Goal: Find specific page/section: Find specific page/section

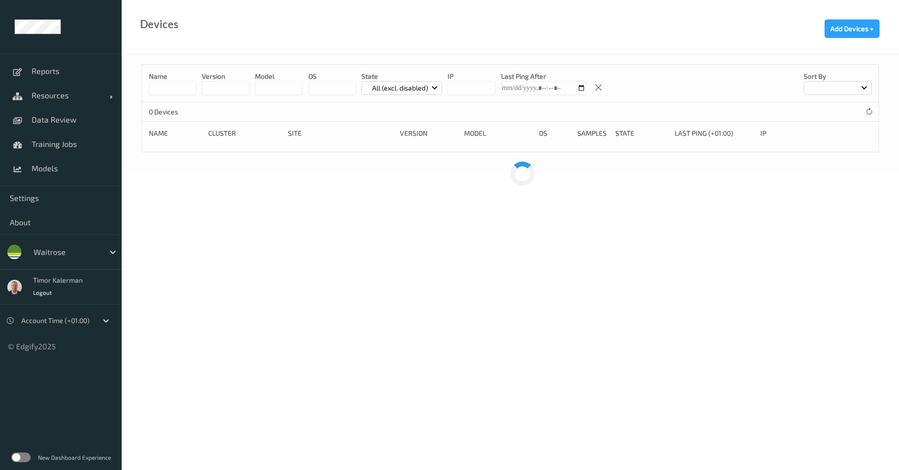
click at [94, 255] on div at bounding box center [67, 252] width 66 height 12
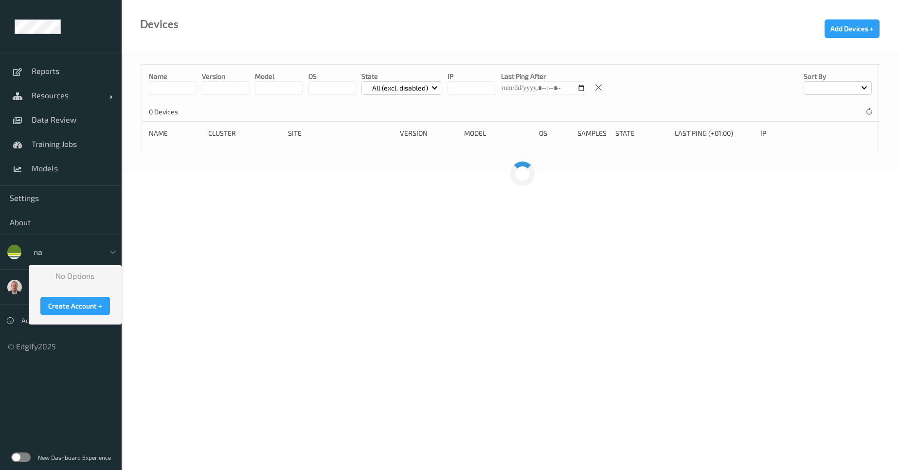
type input "n"
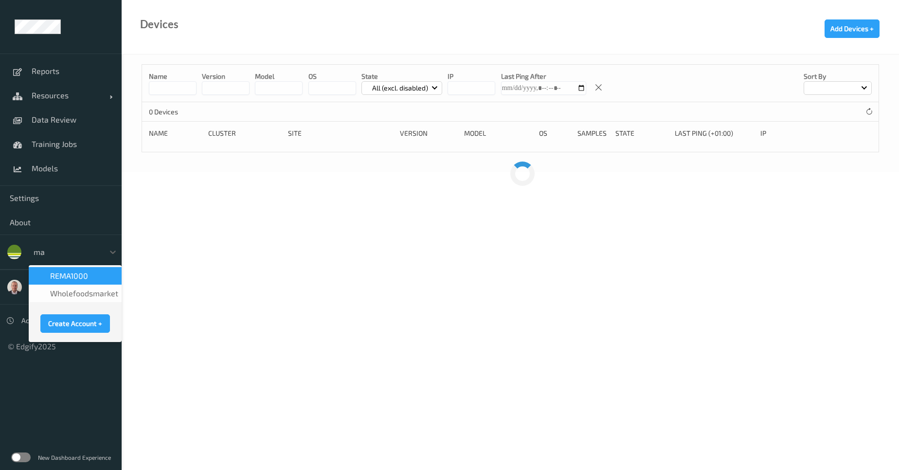
type input "m"
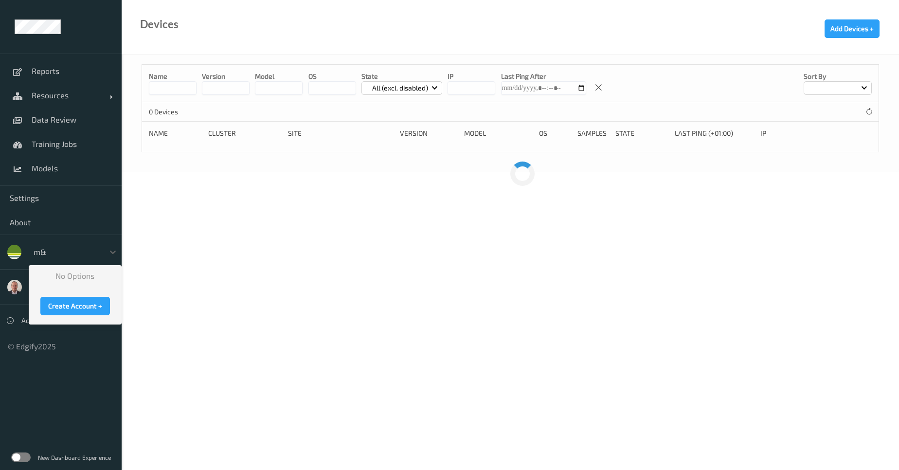
type input "m"
